Goal: Check status: Check status

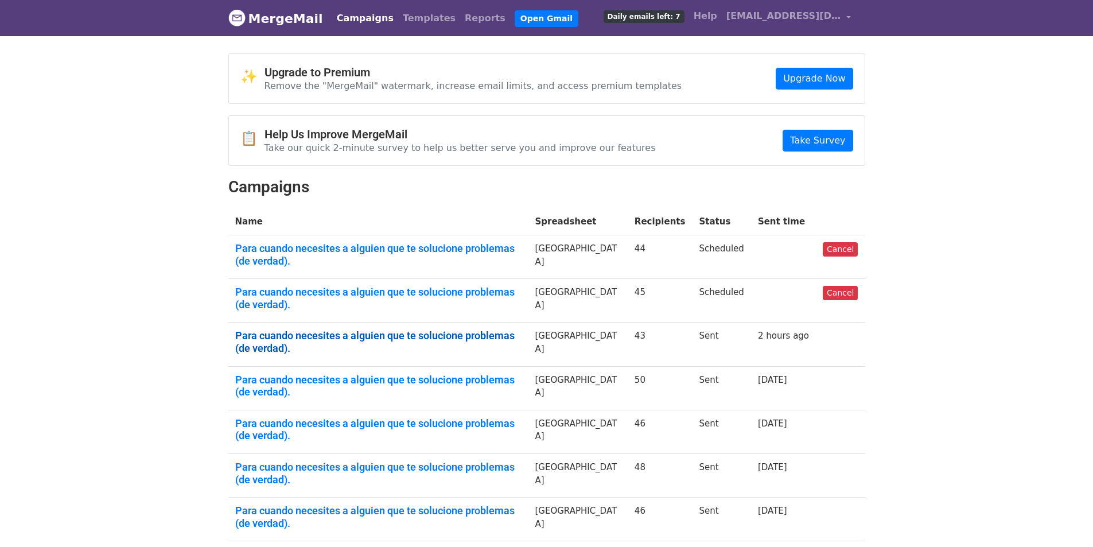
click at [320, 329] on link "Para cuando necesites a alguien que te solucione problemas (de verdad)." at bounding box center [378, 341] width 286 height 25
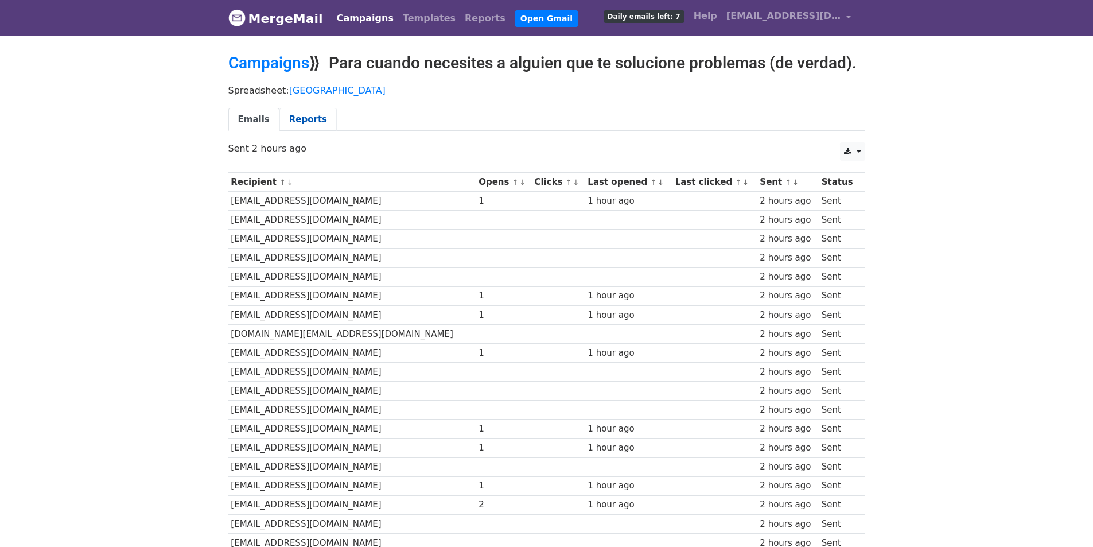
click at [295, 126] on link "Reports" at bounding box center [307, 120] width 57 height 24
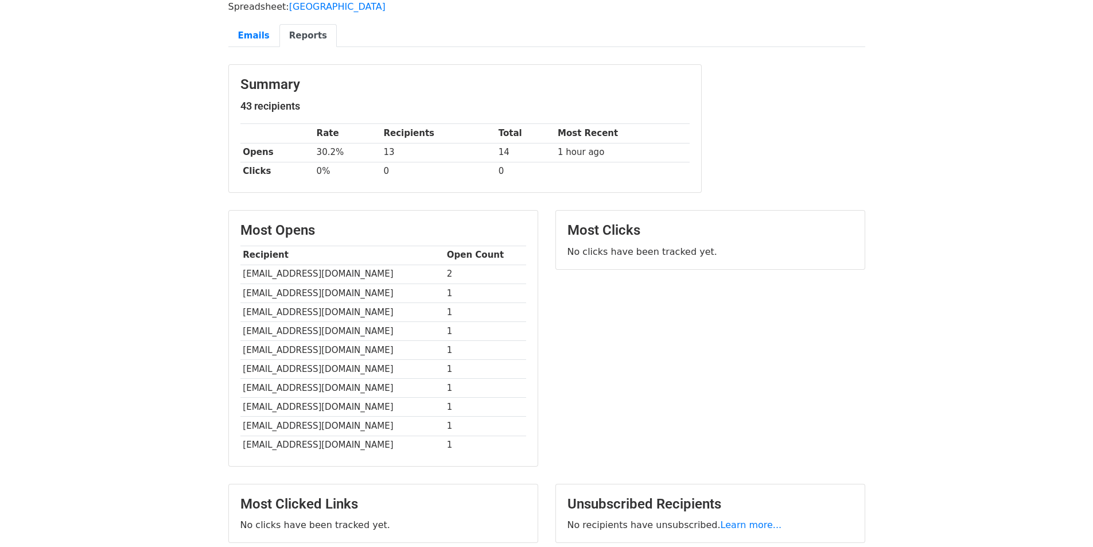
scroll to position [57, 0]
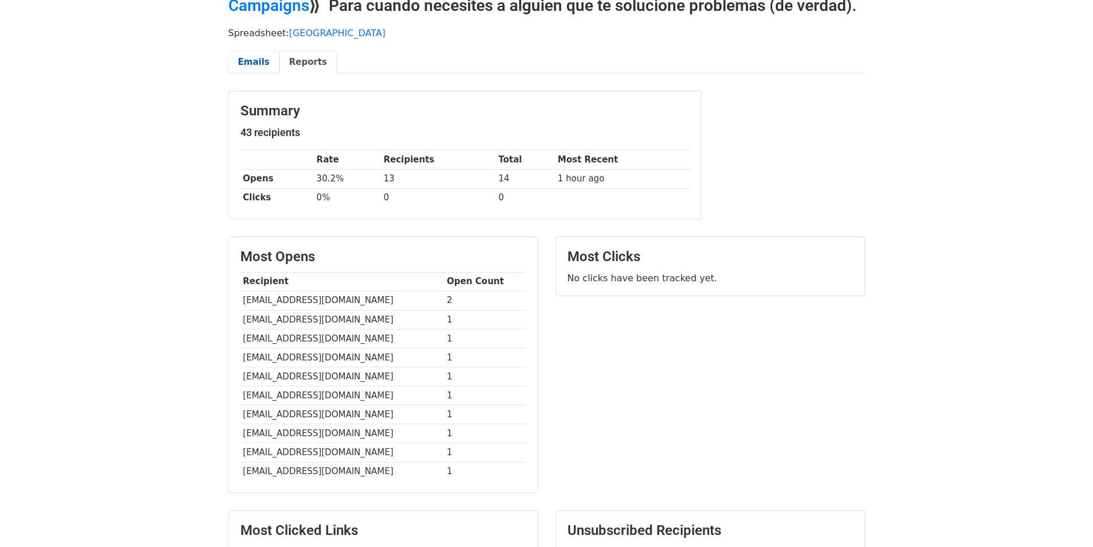
click at [241, 62] on link "Emails" at bounding box center [253, 62] width 51 height 24
